Goal: Use online tool/utility

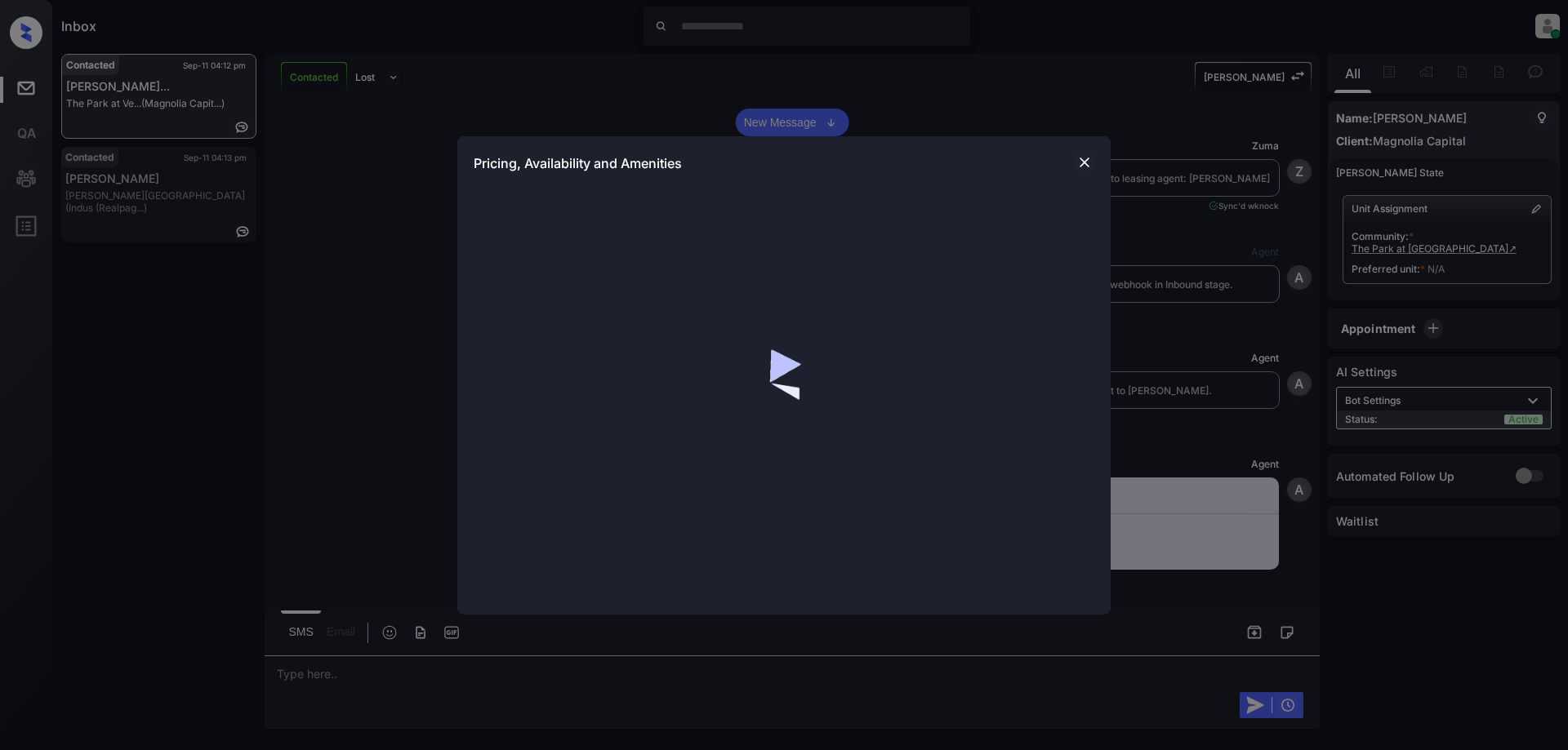
scroll to position [1087, 0]
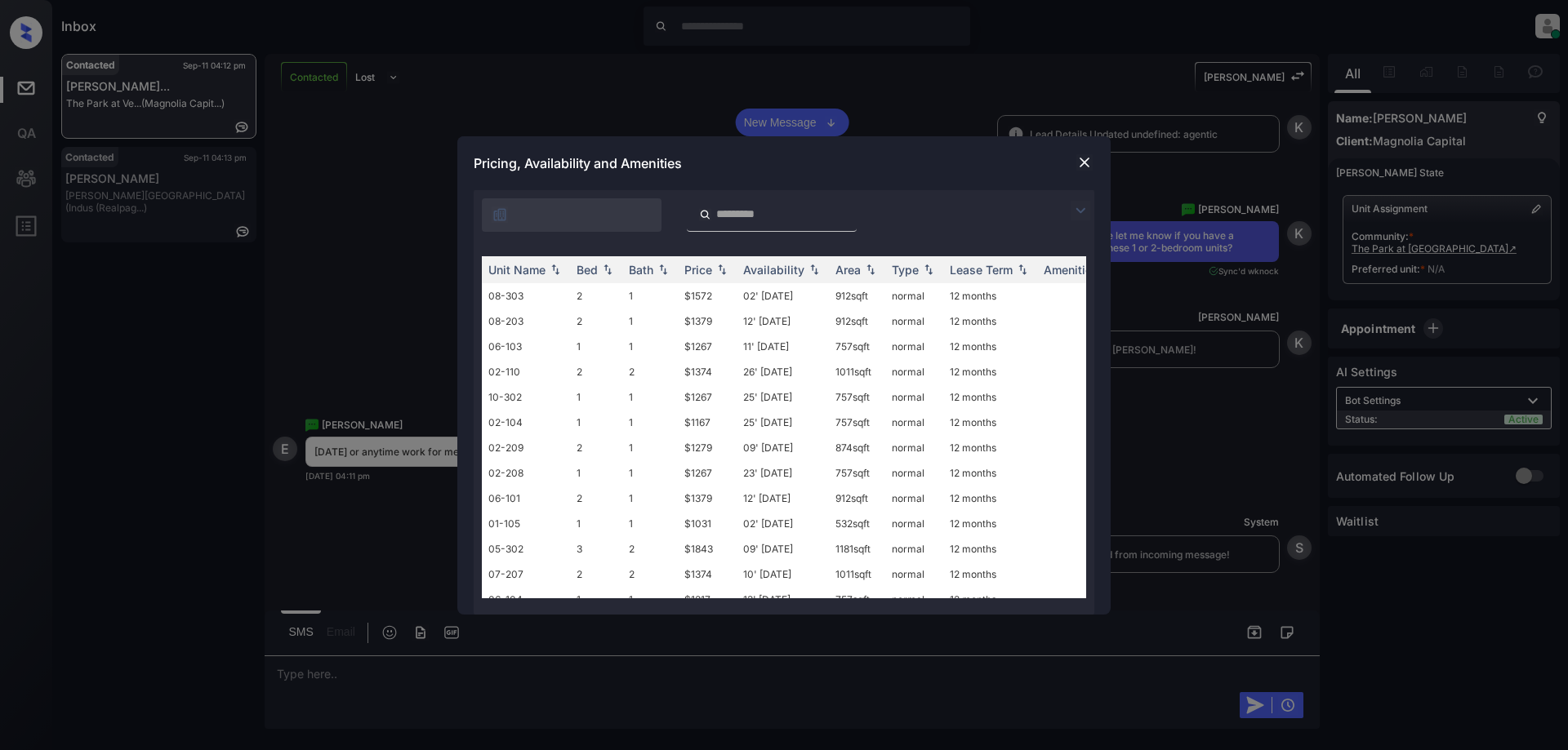
click at [1080, 212] on img at bounding box center [1080, 211] width 19 height 19
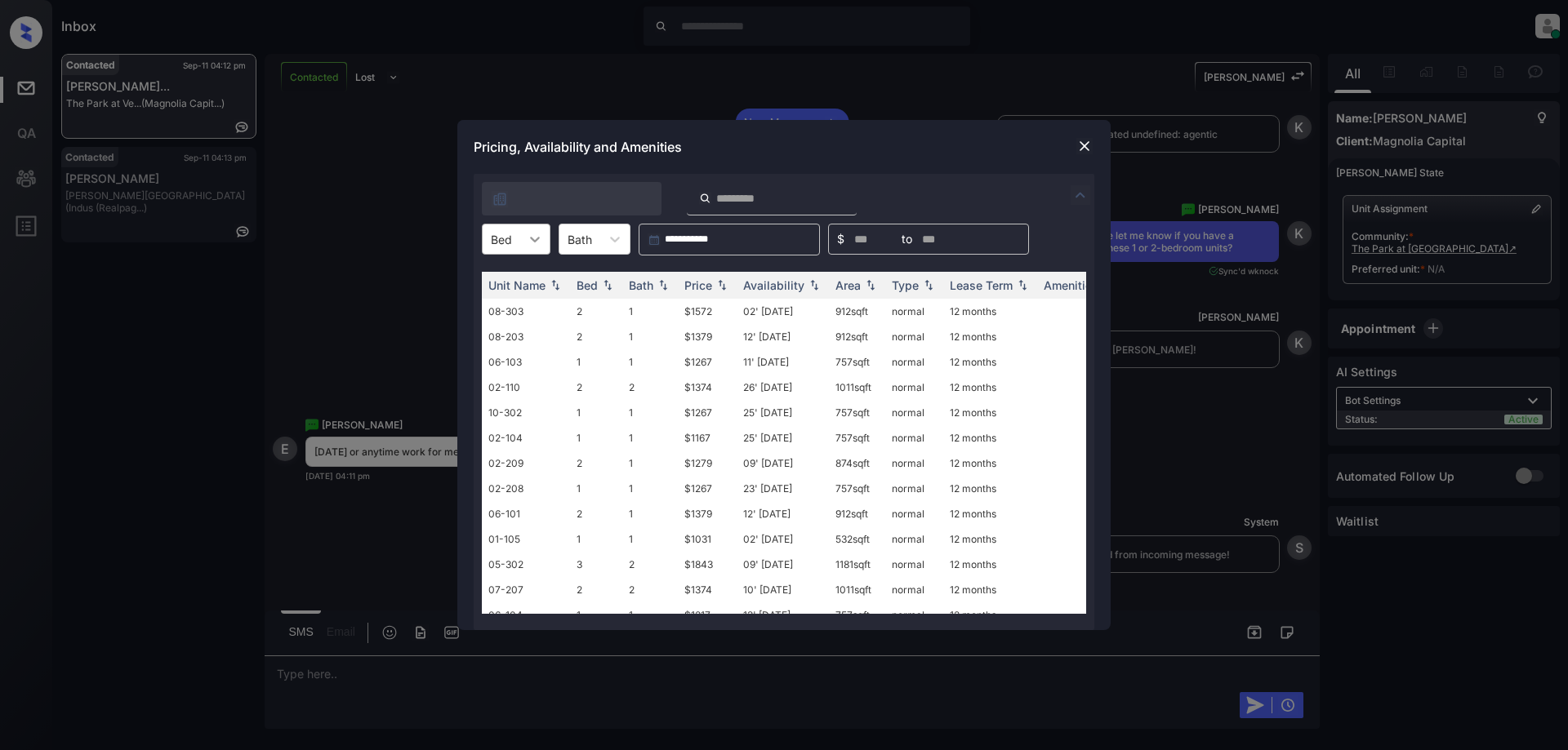
click at [539, 231] on icon at bounding box center [534, 239] width 17 height 17
click at [507, 281] on div "1" at bounding box center [516, 280] width 68 height 30
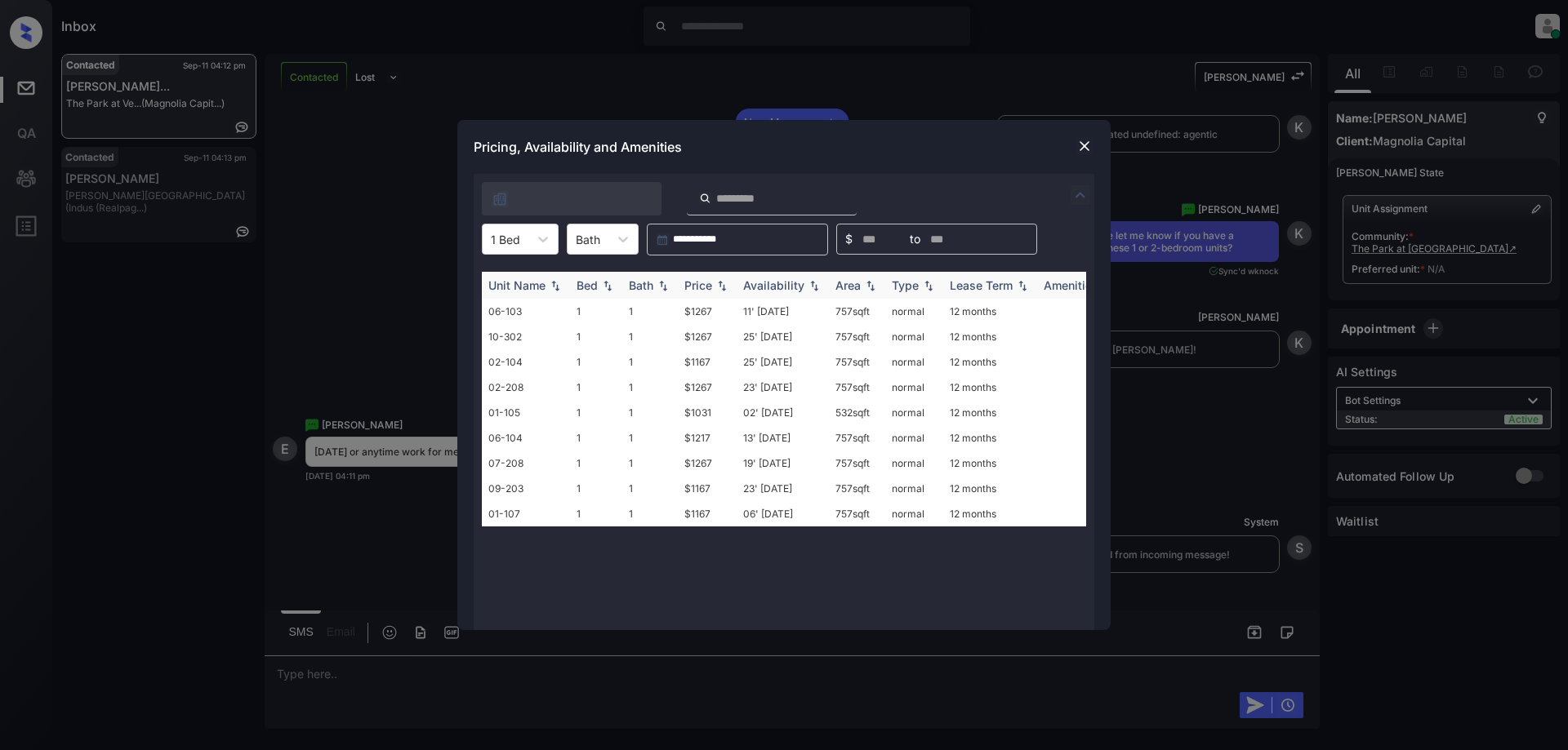
click at [717, 288] on img at bounding box center [721, 285] width 17 height 11
click at [775, 385] on td "06' [DATE]" at bounding box center [782, 387] width 92 height 25
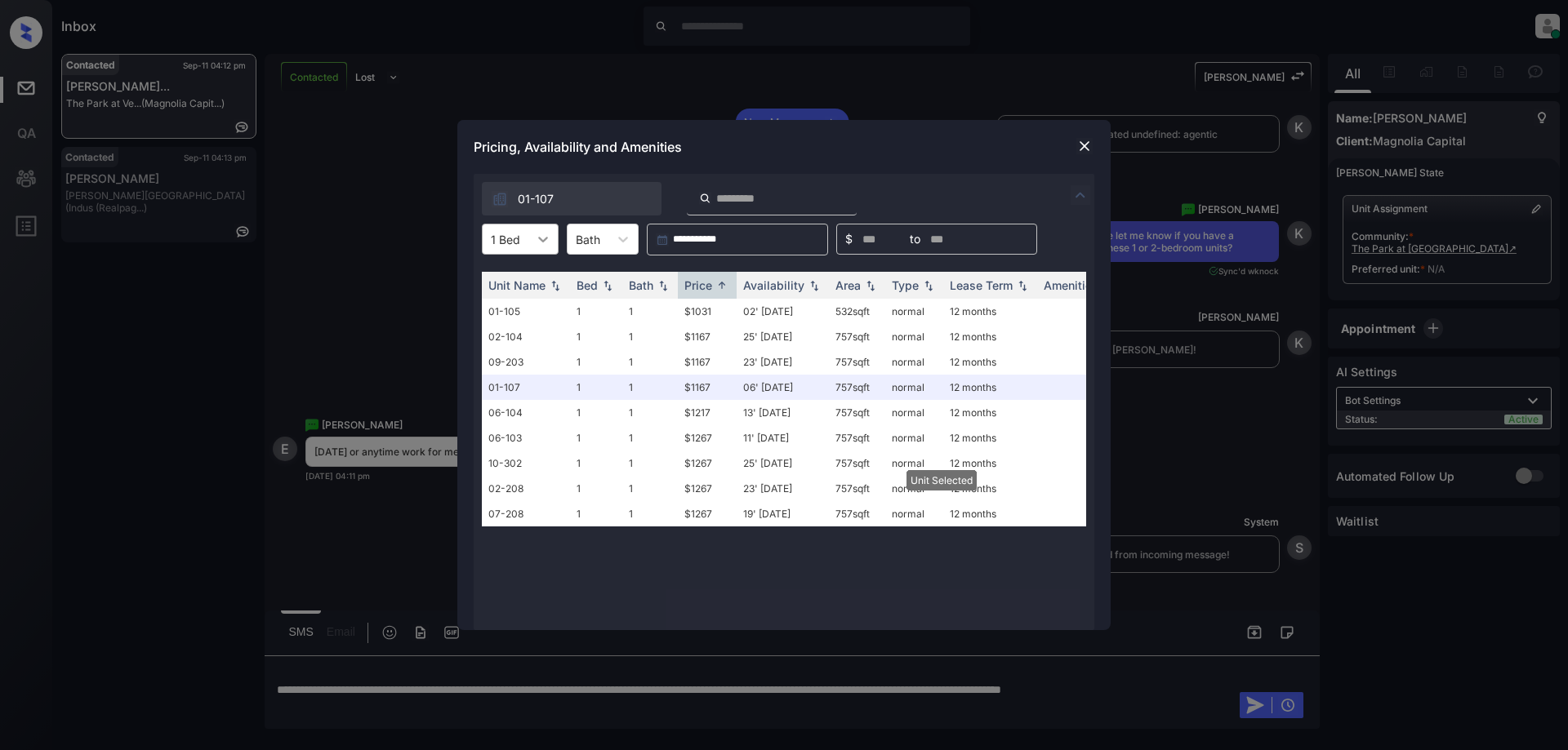
click at [528, 242] on div at bounding box center [543, 239] width 30 height 30
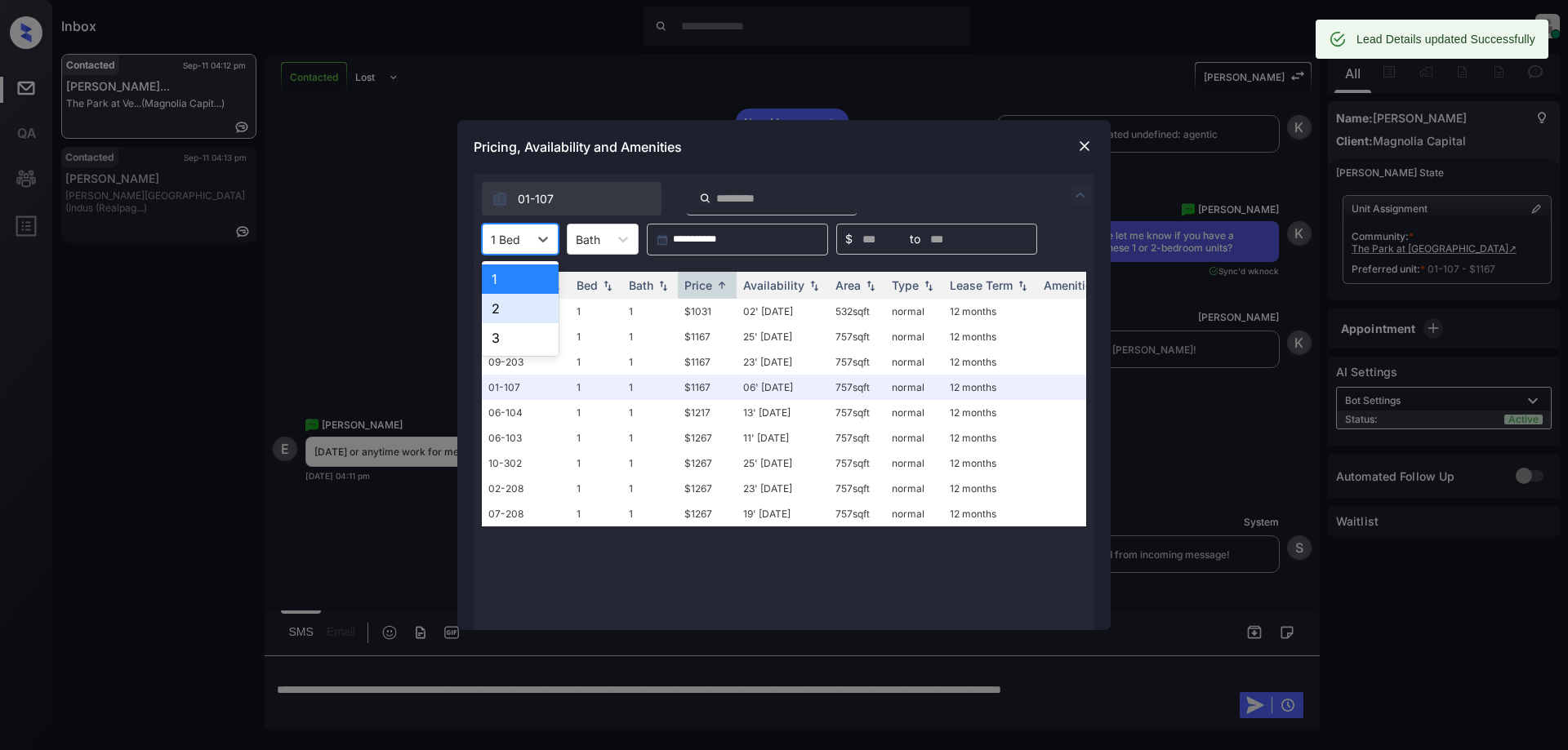
click at [519, 312] on div "2" at bounding box center [519, 309] width 76 height 30
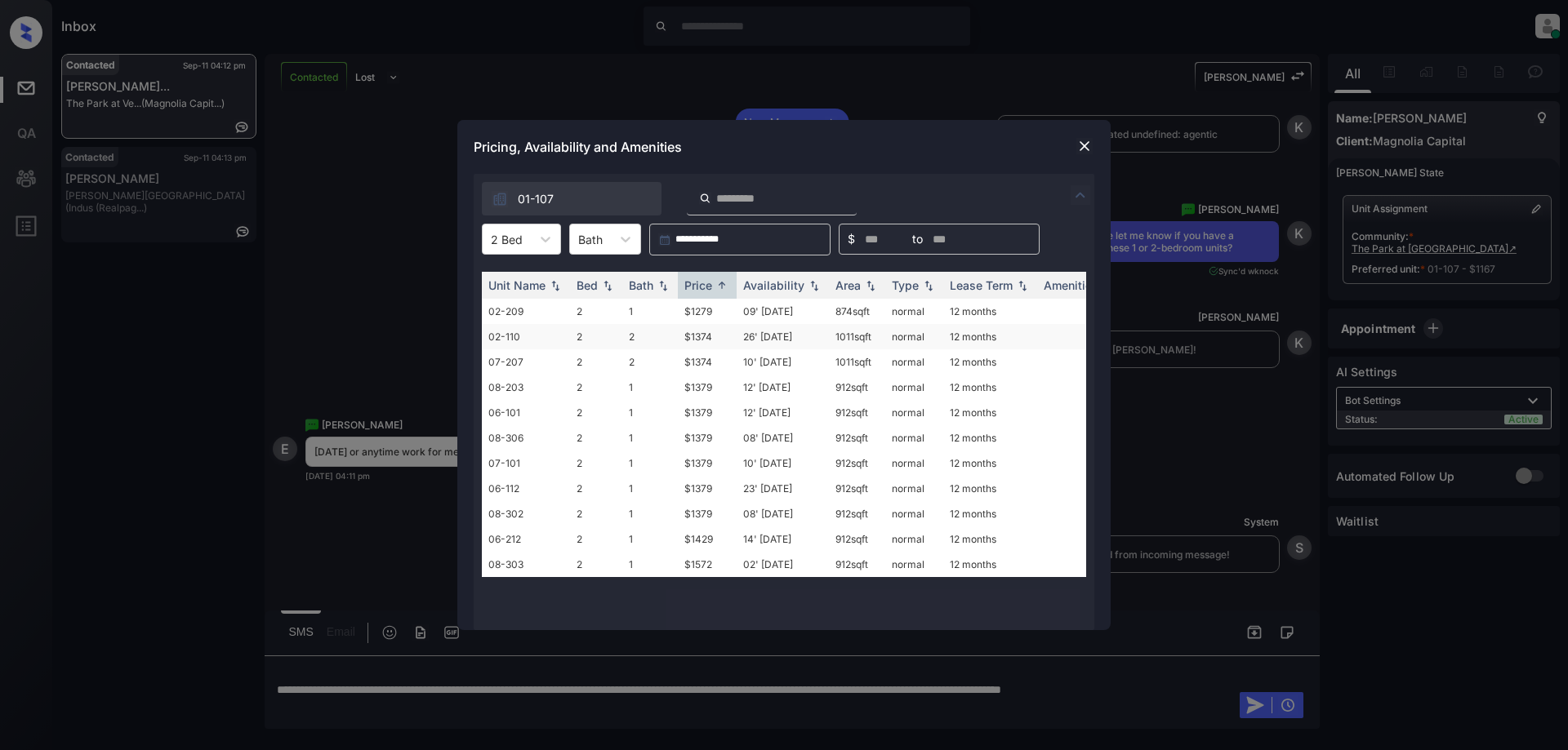
click at [777, 332] on td "26' [DATE]" at bounding box center [782, 336] width 92 height 25
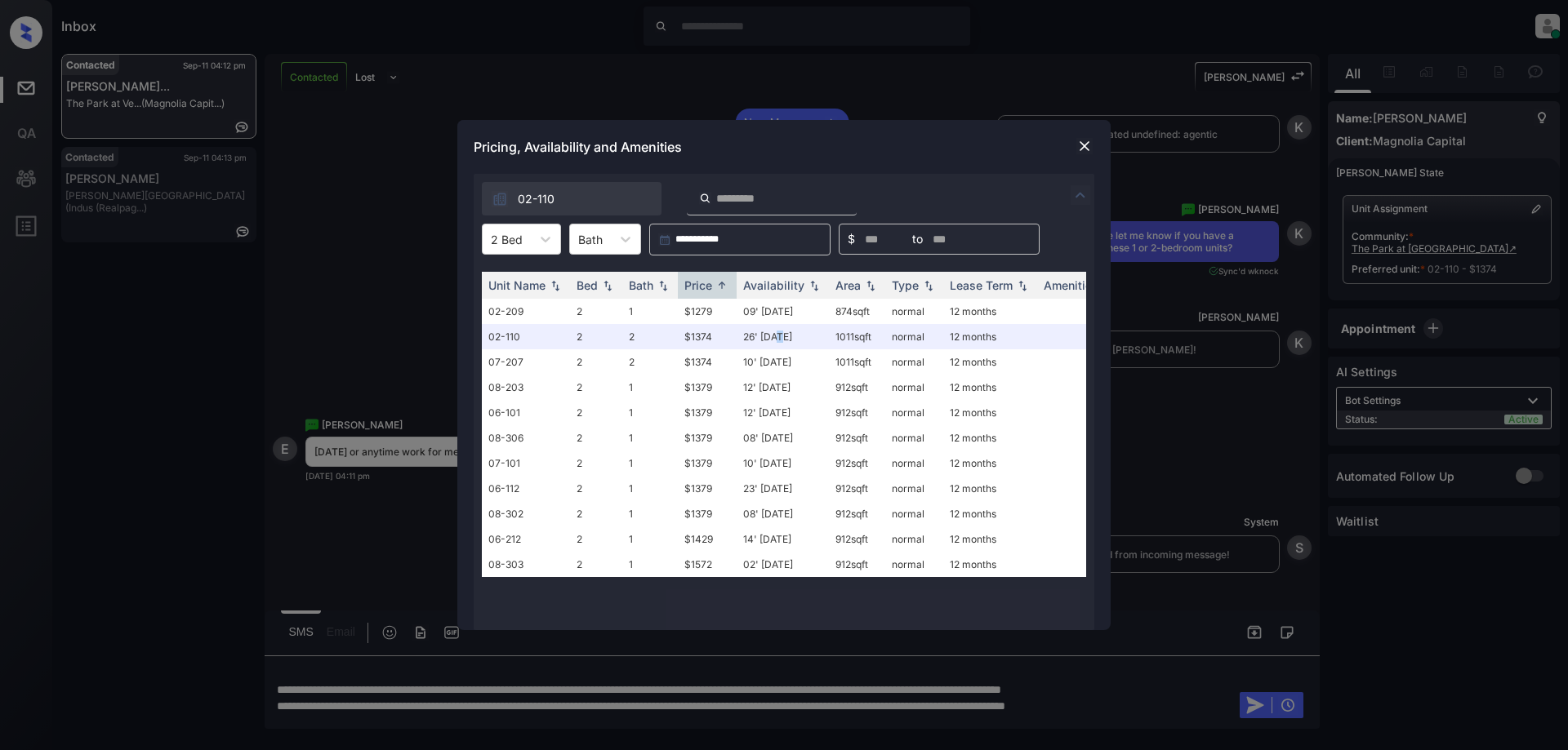
click at [1082, 149] on img at bounding box center [1085, 146] width 17 height 17
